Goal: Complete application form

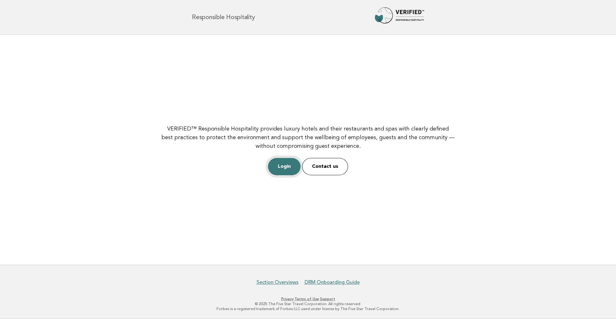
drag, startPoint x: 0, startPoint y: 0, endPoint x: 280, endPoint y: 168, distance: 326.1
click at [280, 168] on link "Login" at bounding box center [284, 166] width 33 height 17
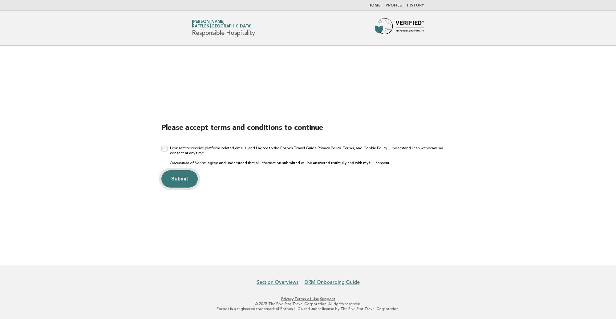
click at [179, 179] on button "Submit" at bounding box center [179, 178] width 36 height 17
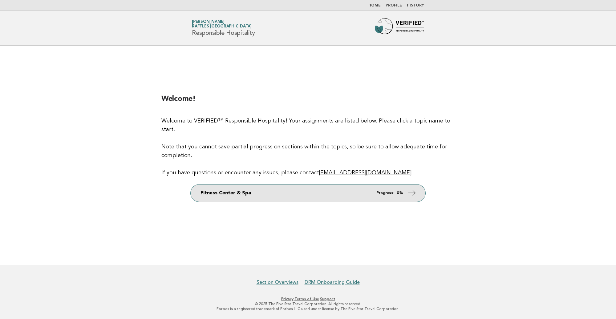
click at [392, 191] on em "Progress:" at bounding box center [385, 193] width 18 height 4
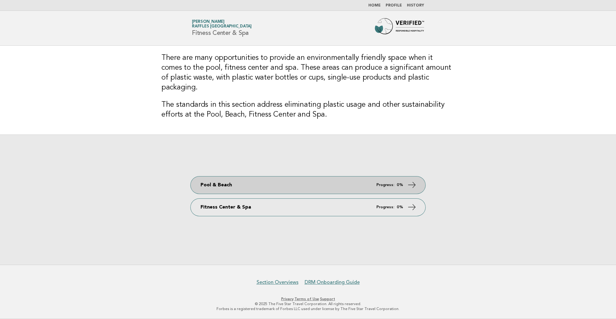
click at [378, 183] on em "Progress:" at bounding box center [385, 185] width 18 height 4
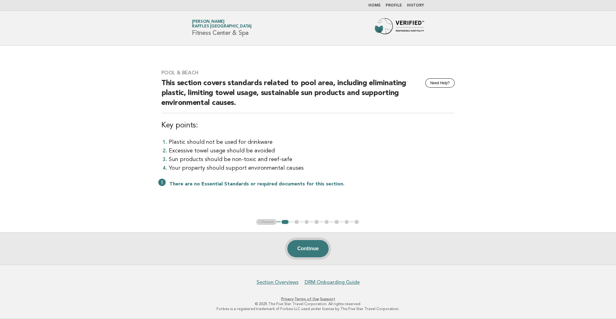
click at [308, 248] on button "Continue" at bounding box center [307, 248] width 41 height 17
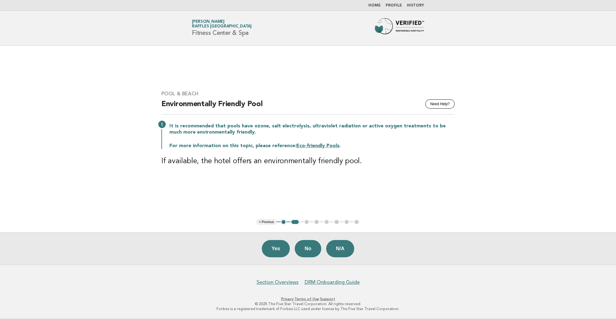
click at [263, 220] on button "< Previous" at bounding box center [266, 222] width 20 height 6
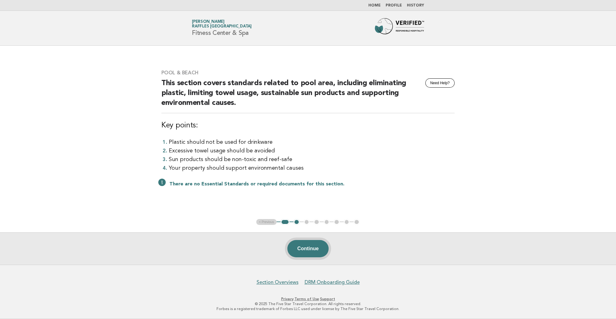
click at [308, 251] on button "Continue" at bounding box center [307, 248] width 41 height 17
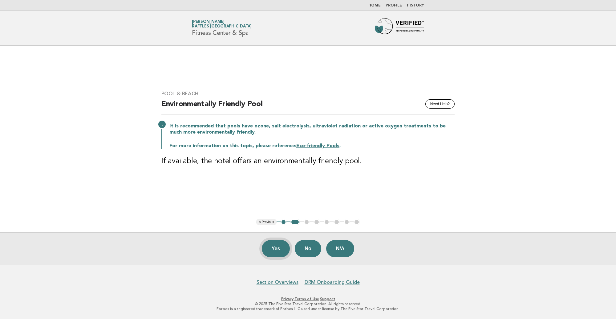
click at [275, 246] on button "Yes" at bounding box center [276, 248] width 28 height 17
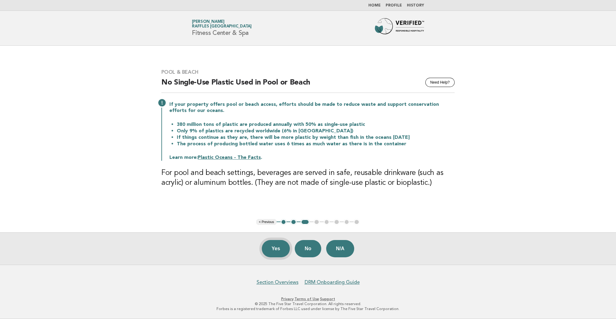
click at [277, 246] on button "Yes" at bounding box center [276, 248] width 28 height 17
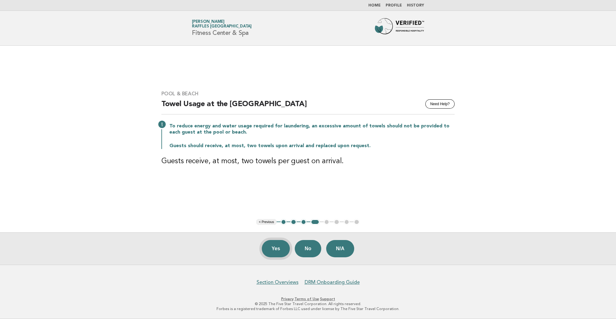
click at [274, 247] on button "Yes" at bounding box center [276, 248] width 28 height 17
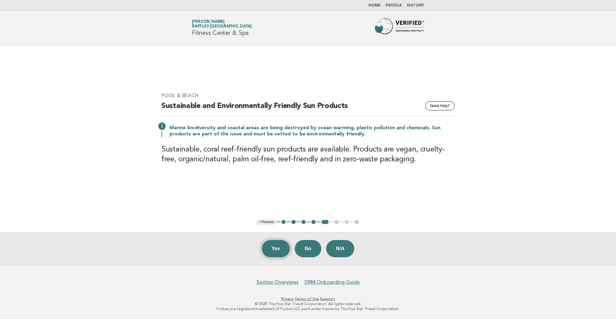
click at [275, 245] on button "Yes" at bounding box center [276, 248] width 28 height 17
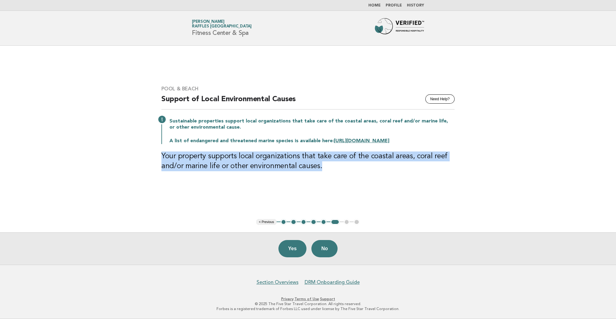
drag, startPoint x: 161, startPoint y: 160, endPoint x: 329, endPoint y: 181, distance: 169.0
click at [329, 181] on div "Pool & Beach Need Help? Support of Local Environmental Causes Sustainable prope…" at bounding box center [308, 132] width 308 height 108
copy h3 "Your property supports local organizations that take care of the coastal areas,…"
click at [287, 250] on button "Yes" at bounding box center [293, 248] width 28 height 17
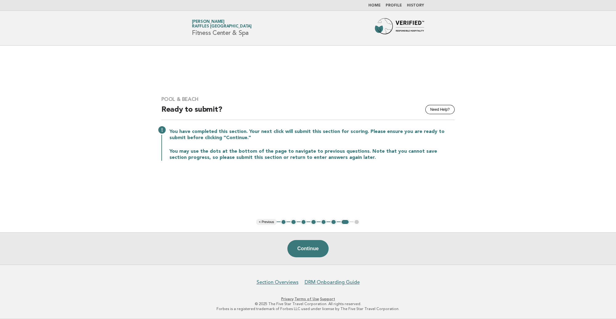
click at [266, 222] on button "< Previous" at bounding box center [266, 222] width 20 height 6
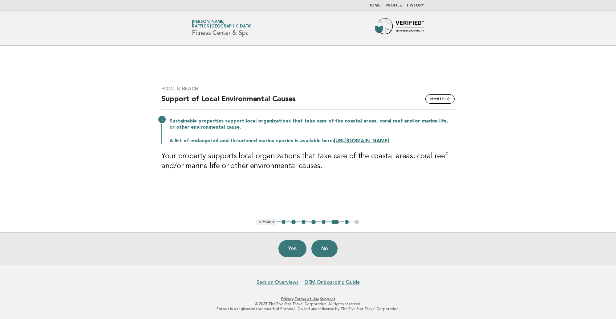
click at [266, 222] on button "< Previous" at bounding box center [266, 222] width 20 height 6
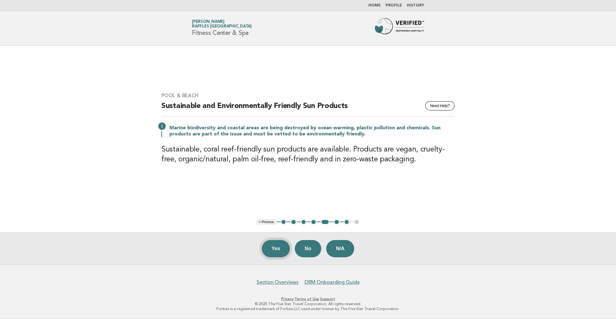
click at [272, 248] on button "Yes" at bounding box center [276, 248] width 28 height 17
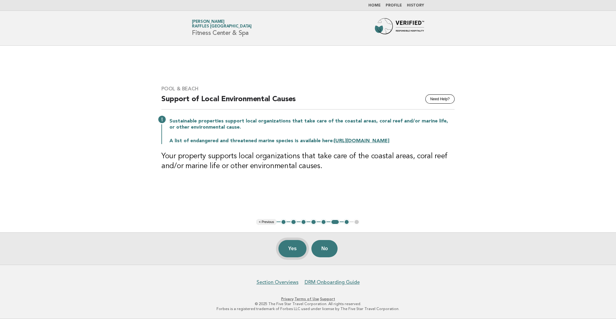
click at [293, 248] on button "Yes" at bounding box center [293, 248] width 28 height 17
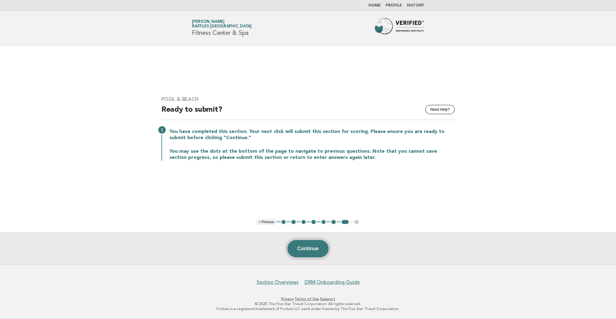
click at [313, 249] on button "Continue" at bounding box center [307, 248] width 41 height 17
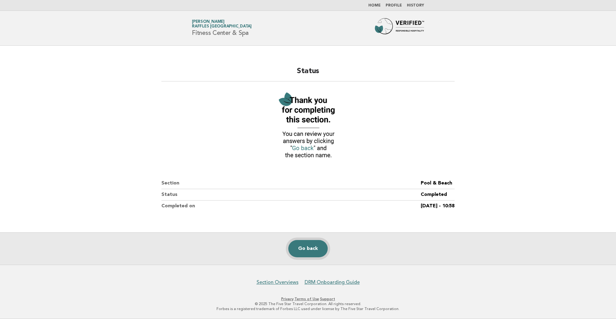
click at [305, 250] on link "Go back" at bounding box center [307, 248] width 39 height 17
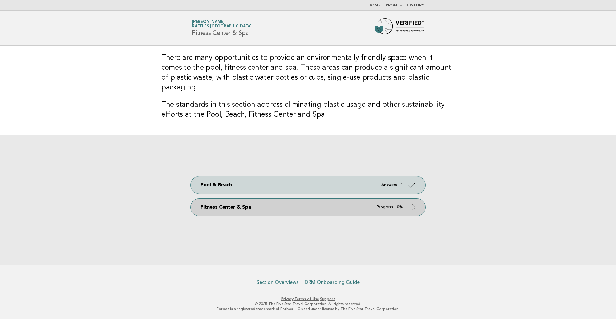
click at [340, 205] on link "Fitness Center & Spa Progress: 0%" at bounding box center [308, 206] width 235 height 17
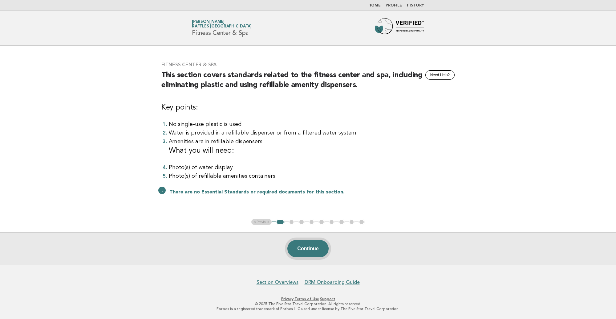
click at [307, 250] on button "Continue" at bounding box center [307, 248] width 41 height 17
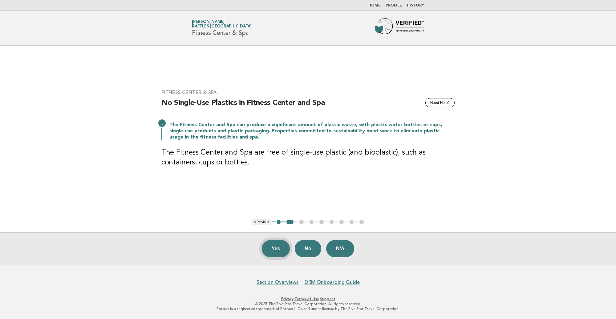
click at [277, 252] on button "Yes" at bounding box center [276, 248] width 28 height 17
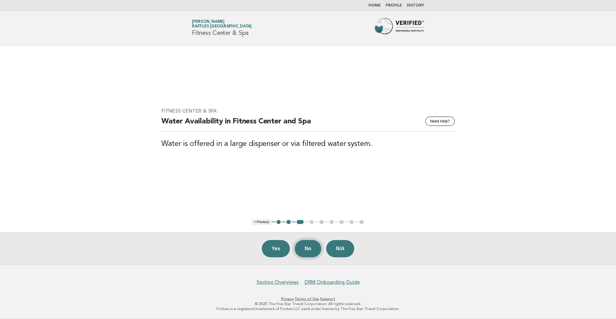
click at [306, 249] on button "No" at bounding box center [308, 248] width 26 height 17
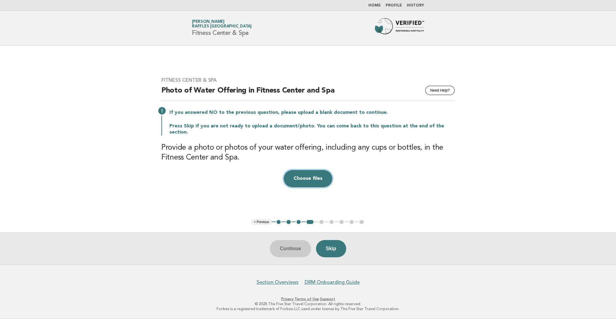
click at [307, 174] on button "Choose files" at bounding box center [308, 178] width 49 height 17
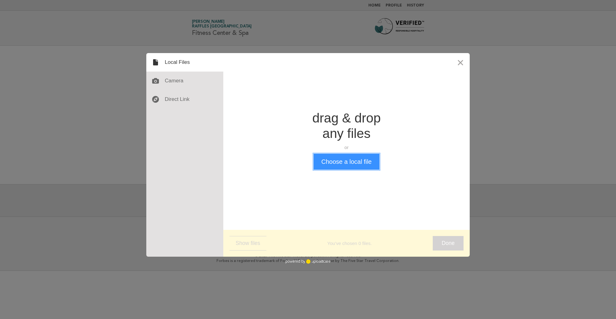
click at [365, 161] on button "Choose a local file" at bounding box center [347, 161] width 66 height 16
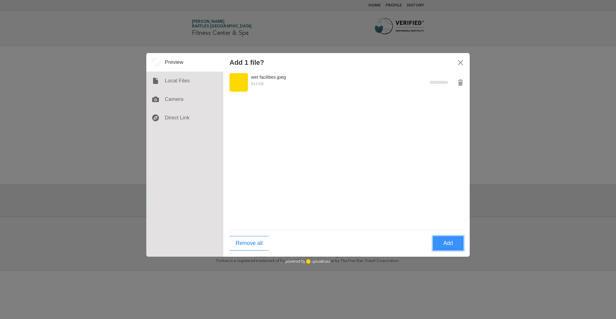
click at [445, 243] on button "Add" at bounding box center [448, 243] width 31 height 14
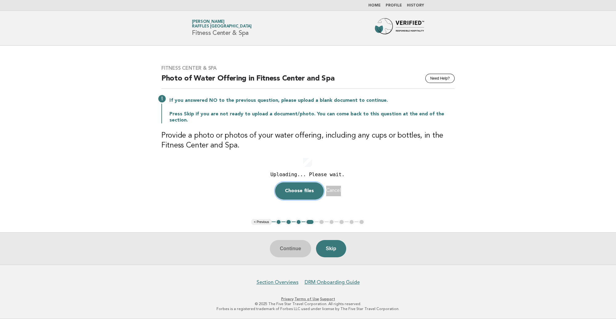
click at [291, 187] on button "Choose files" at bounding box center [299, 190] width 49 height 17
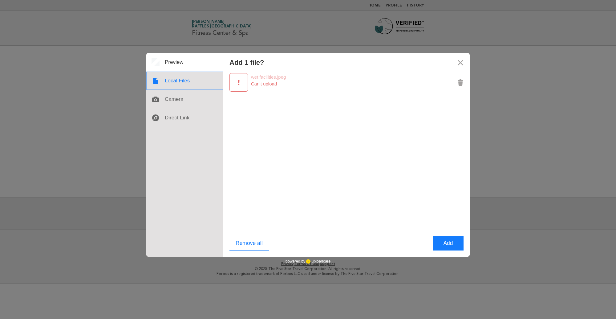
click at [173, 81] on div at bounding box center [184, 80] width 77 height 18
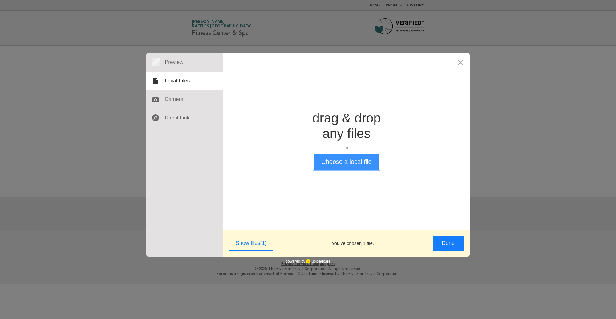
click at [356, 162] on button "Choose a local file" at bounding box center [347, 161] width 66 height 16
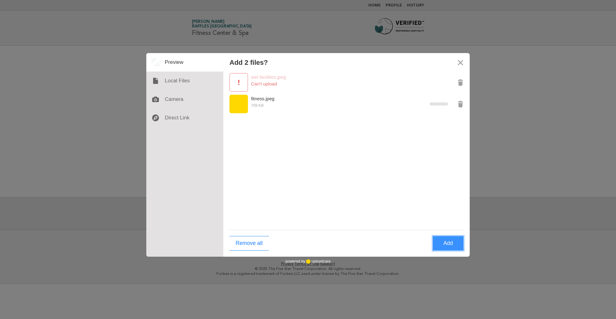
click at [441, 241] on button "Add" at bounding box center [448, 243] width 31 height 14
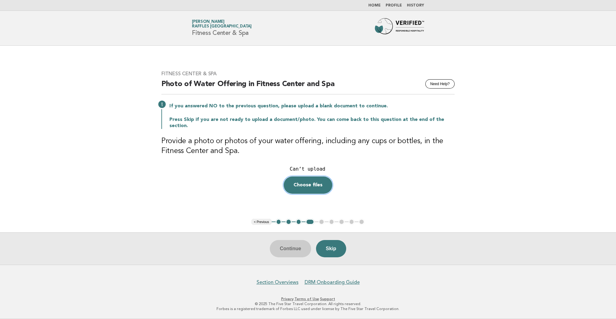
click at [314, 177] on button "Choose files" at bounding box center [308, 184] width 49 height 17
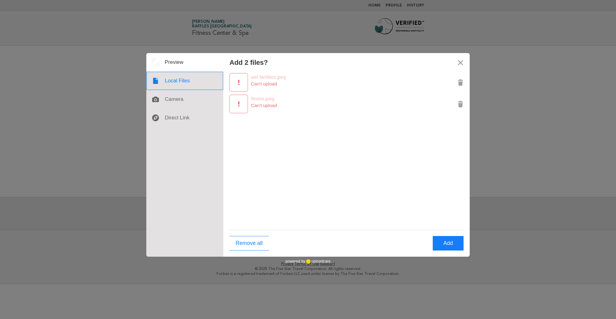
click at [172, 85] on div at bounding box center [184, 80] width 77 height 18
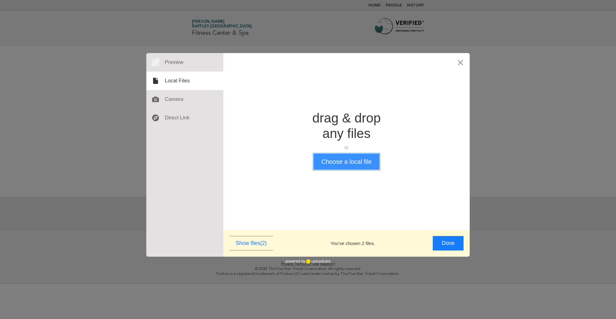
click at [349, 158] on button "Choose a local file" at bounding box center [347, 161] width 66 height 16
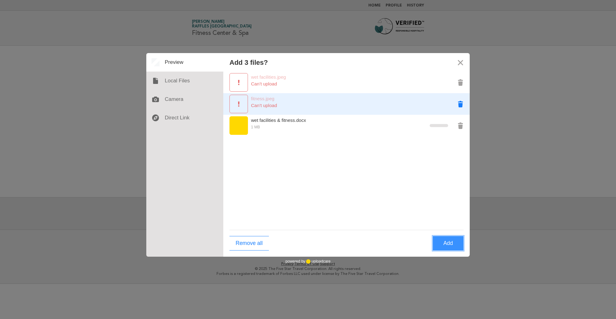
click at [459, 104] on button "Remove fitness.jpeg" at bounding box center [460, 104] width 18 height 18
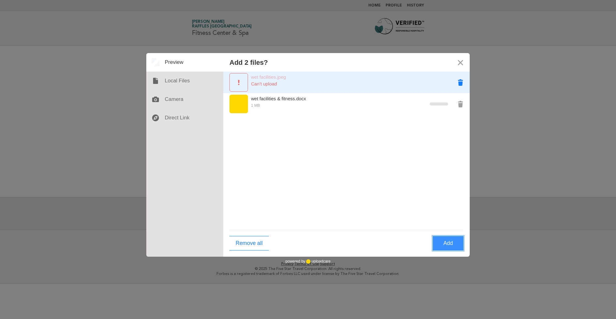
click at [460, 82] on button "Remove wet facilities.jpeg" at bounding box center [460, 82] width 18 height 18
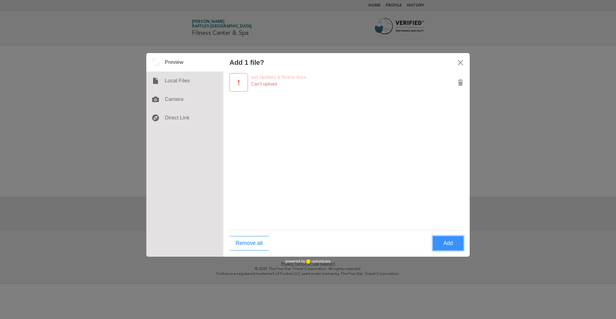
click at [451, 244] on button "Add" at bounding box center [448, 243] width 31 height 14
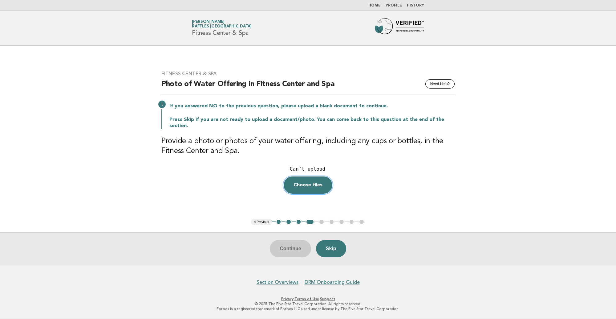
click at [301, 177] on button "Choose files" at bounding box center [308, 184] width 49 height 17
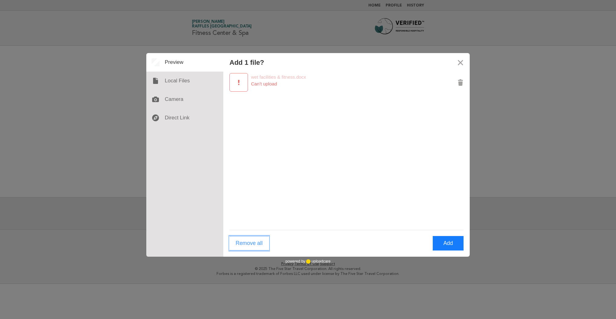
click at [239, 246] on button "Remove all" at bounding box center [249, 243] width 39 height 14
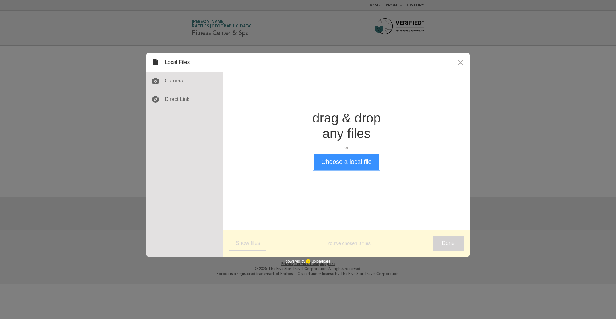
click at [354, 157] on button "Choose a local file" at bounding box center [347, 161] width 66 height 16
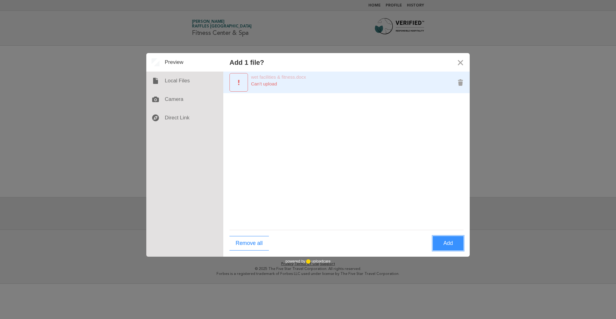
click at [238, 81] on use "Preview wet facilities & fitness.docx" at bounding box center [238, 82] width 1 height 5
click at [262, 81] on div "Can’t upload" at bounding box center [338, 84] width 216 height 6
click at [463, 80] on button "Remove wet facilities & fitness.docx" at bounding box center [460, 82] width 18 height 18
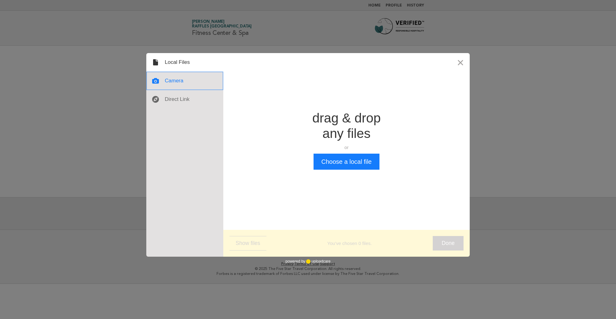
click at [167, 84] on div at bounding box center [184, 80] width 77 height 18
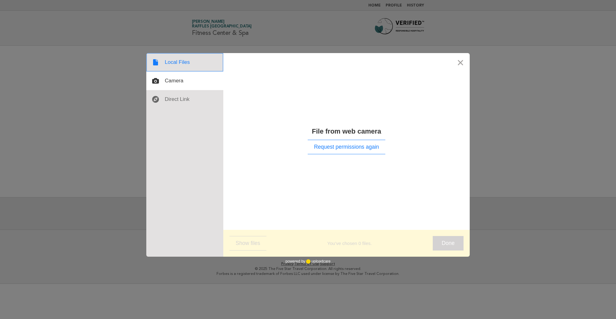
click at [178, 61] on div at bounding box center [184, 62] width 77 height 18
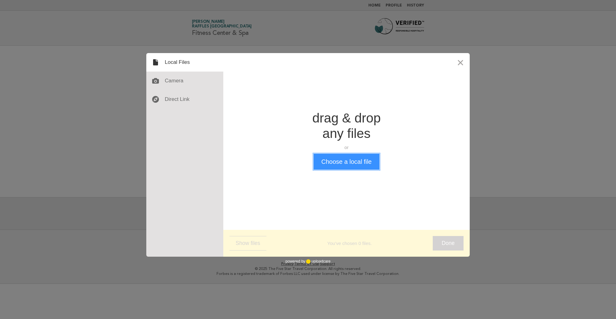
click at [357, 164] on button "Choose a local file" at bounding box center [347, 161] width 66 height 16
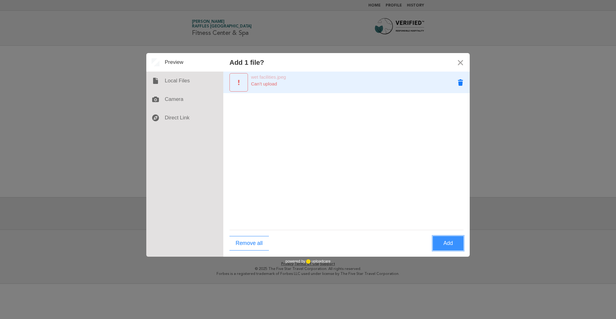
click at [461, 77] on button "Remove wet facilities.jpeg" at bounding box center [460, 82] width 18 height 18
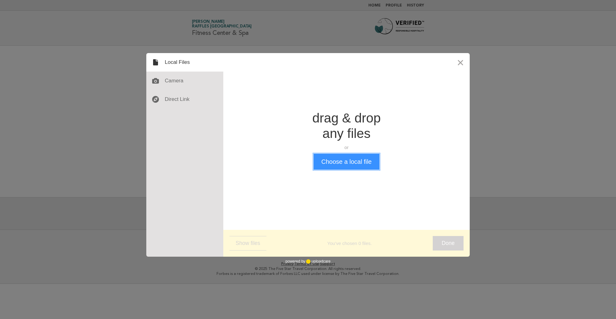
click at [347, 161] on button "Choose a local file" at bounding box center [347, 161] width 66 height 16
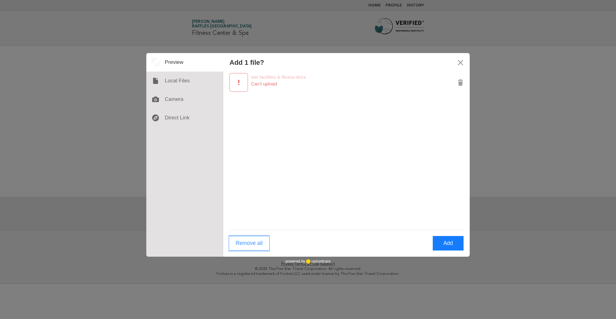
click at [257, 245] on button "Remove all" at bounding box center [249, 243] width 39 height 14
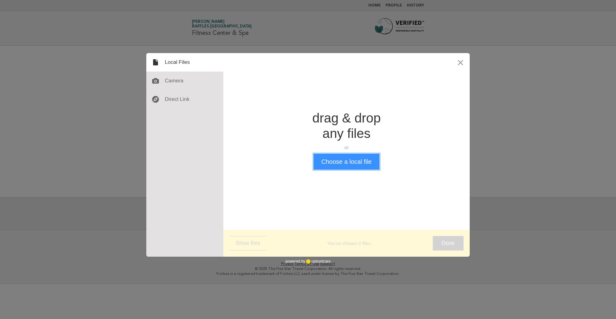
click at [358, 161] on button "Choose a local file" at bounding box center [347, 161] width 66 height 16
